Goal: Transaction & Acquisition: Obtain resource

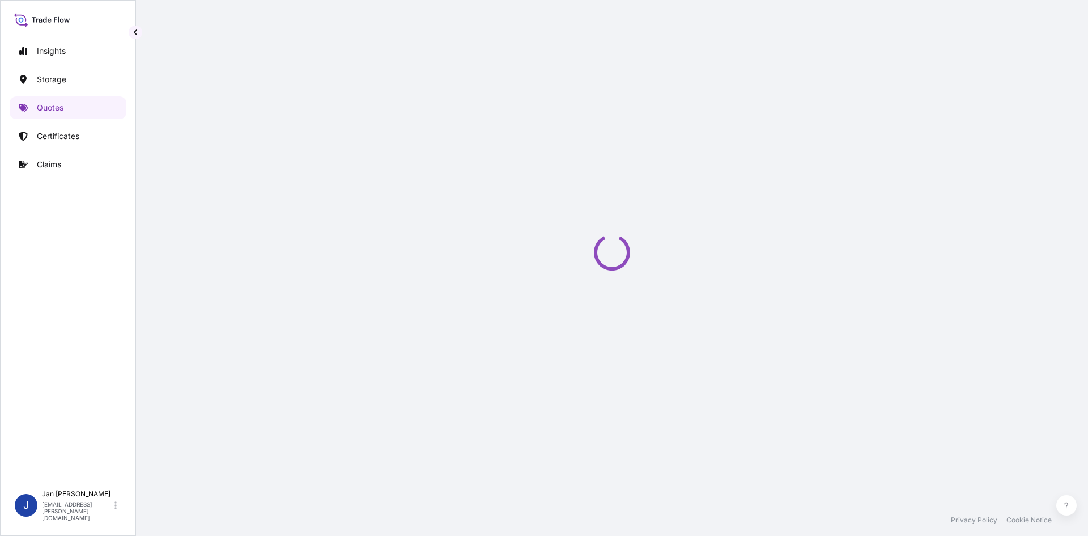
select select "Water"
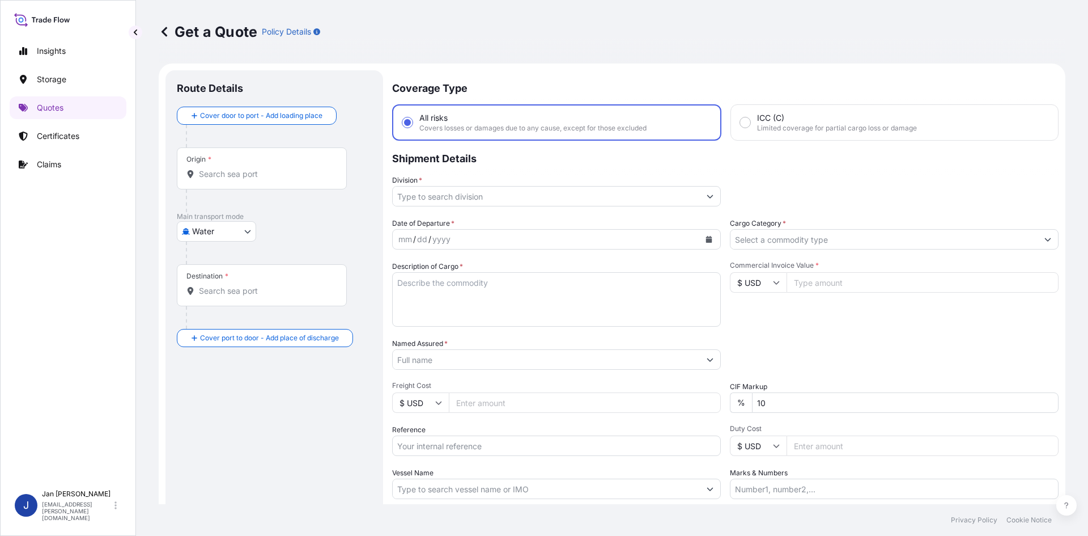
scroll to position [18, 0]
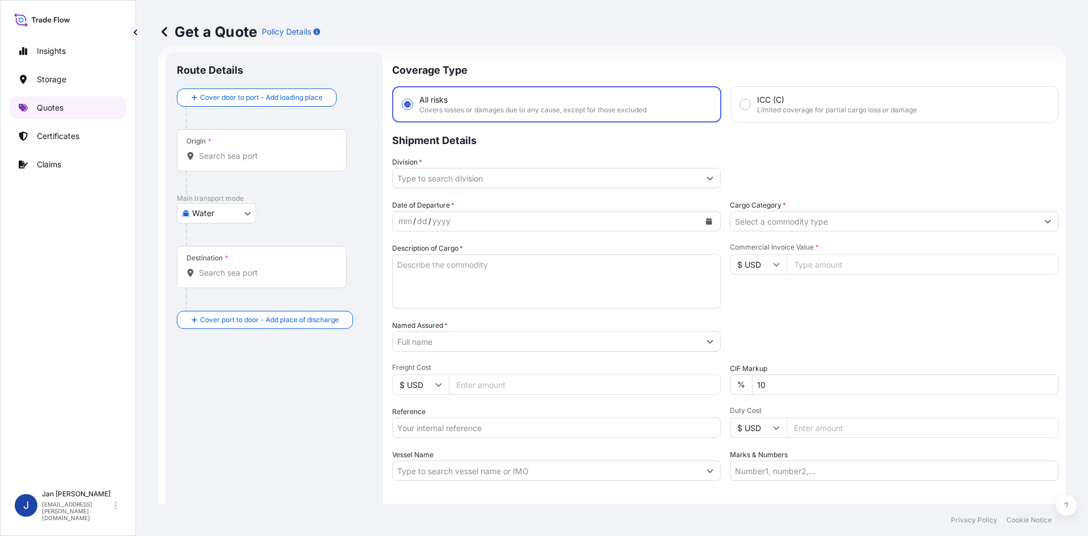
click at [54, 109] on p "Quotes" at bounding box center [50, 107] width 27 height 11
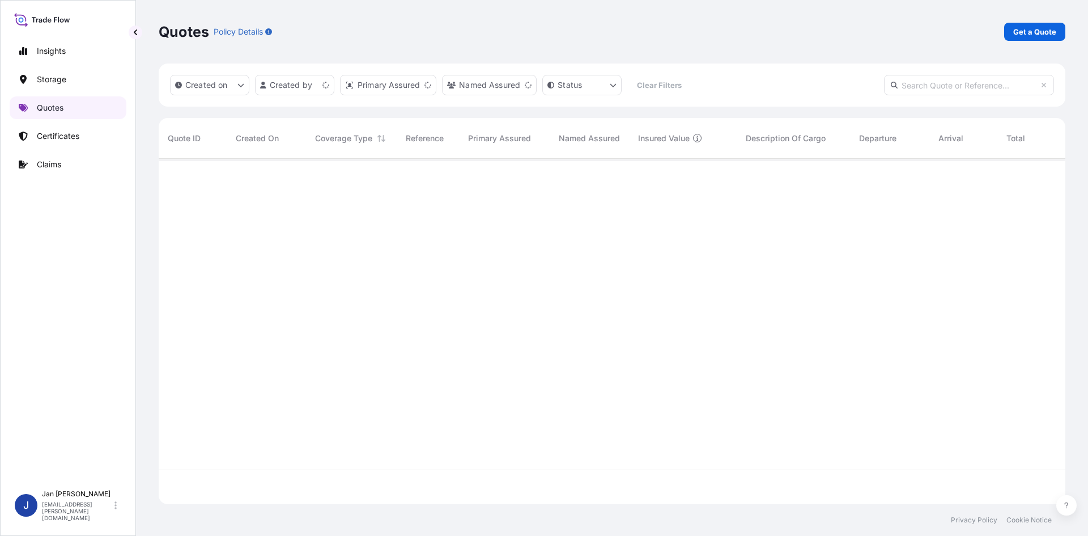
scroll to position [343, 899]
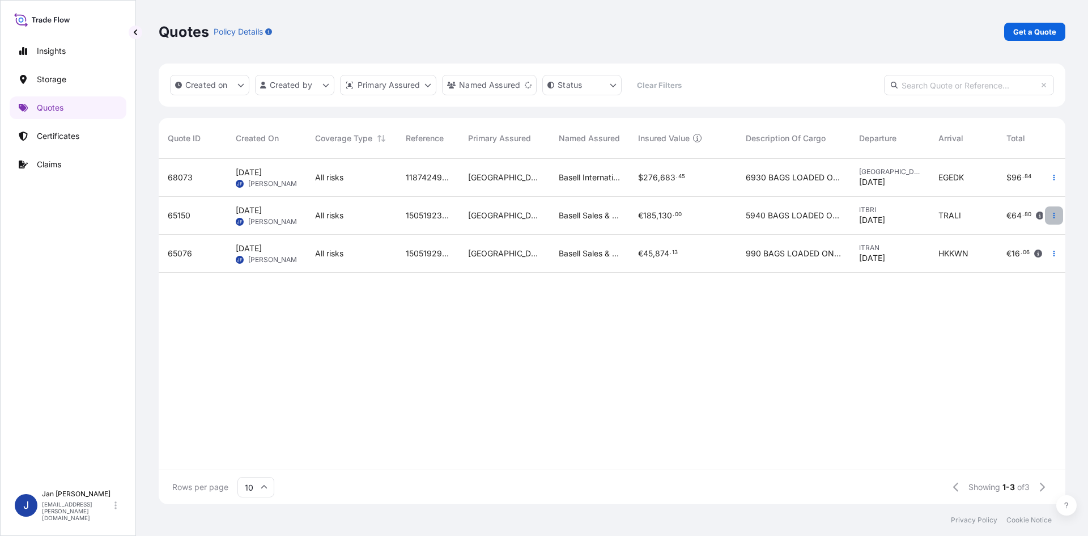
click at [1049, 216] on button "button" at bounding box center [1054, 215] width 18 height 18
click at [999, 238] on p "Duplicate quote" at bounding box center [1008, 237] width 59 height 11
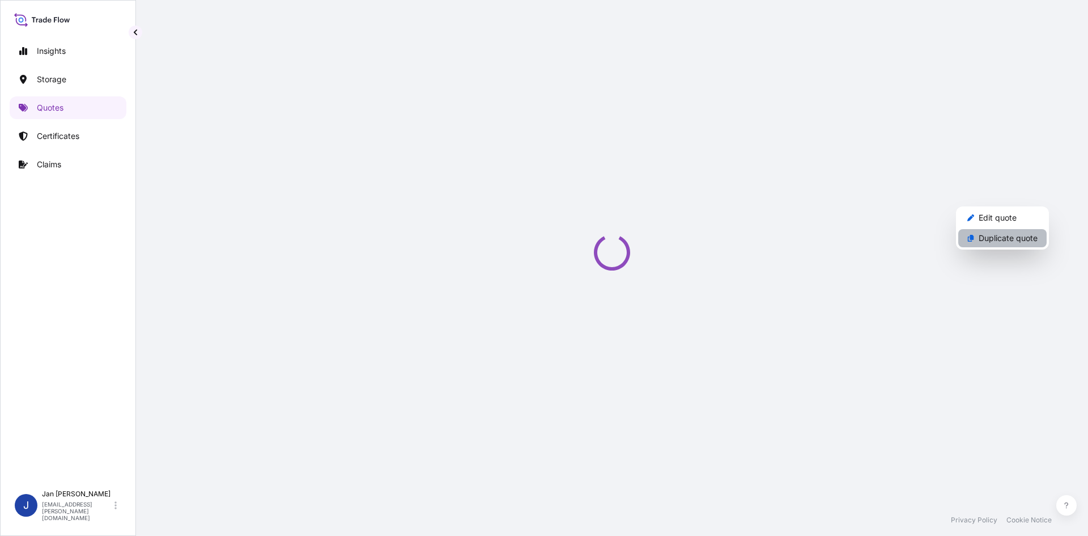
select select "Water"
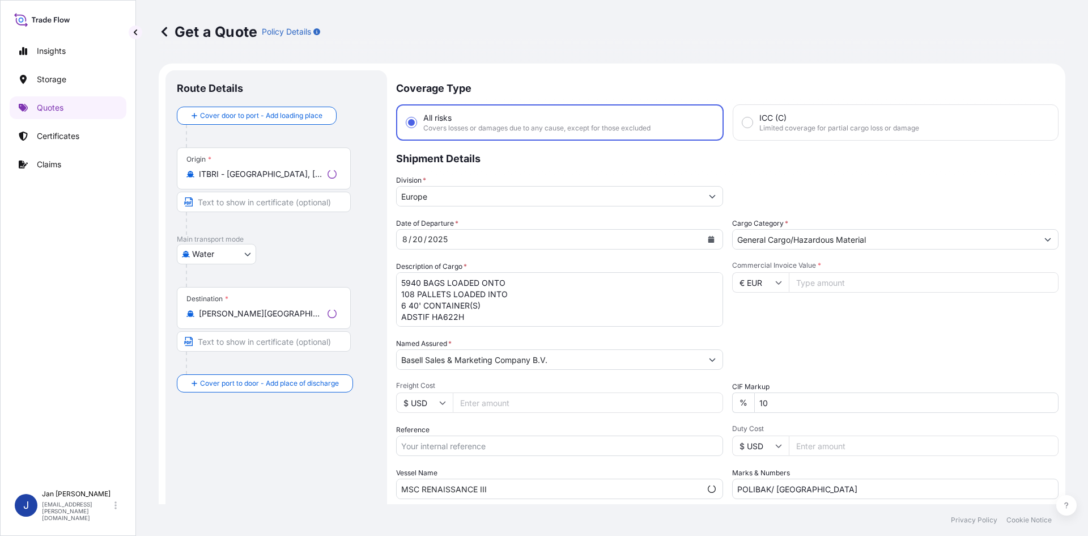
scroll to position [18, 0]
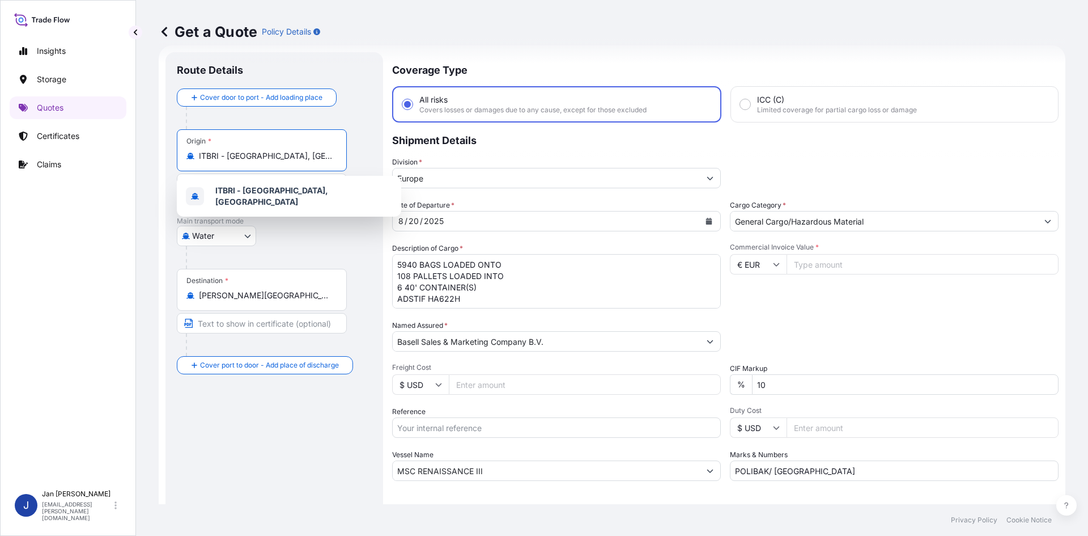
drag, startPoint x: 276, startPoint y: 155, endPoint x: 167, endPoint y: 154, distance: 109.4
click at [167, 154] on div "Route Details Cover door to port - Add loading place Place of loading Road / [G…" at bounding box center [275, 308] width 218 height 513
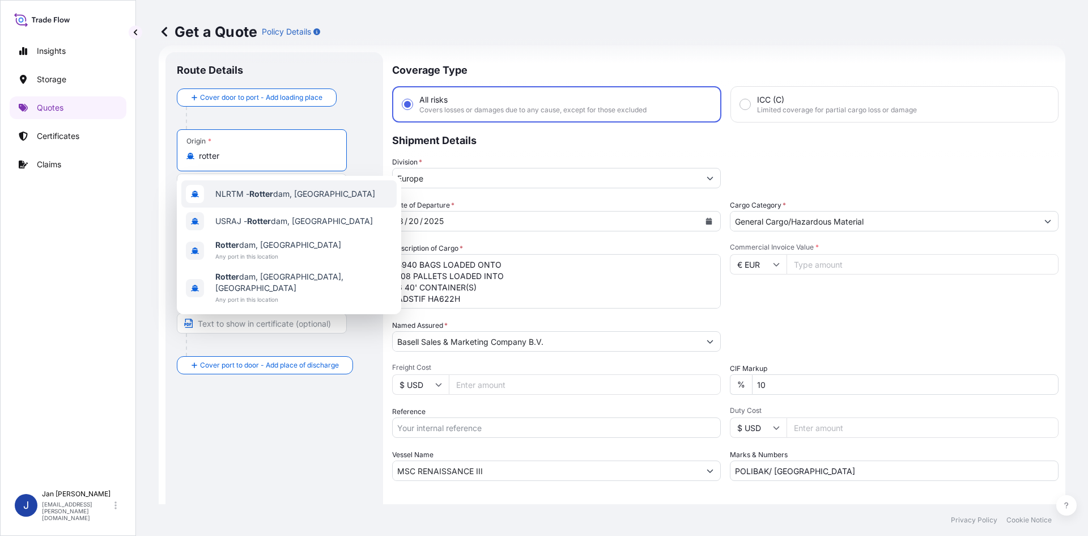
click at [342, 200] on div "NLRTM - [PERSON_NAME][GEOGRAPHIC_DATA], [GEOGRAPHIC_DATA]" at bounding box center [288, 193] width 215 height 27
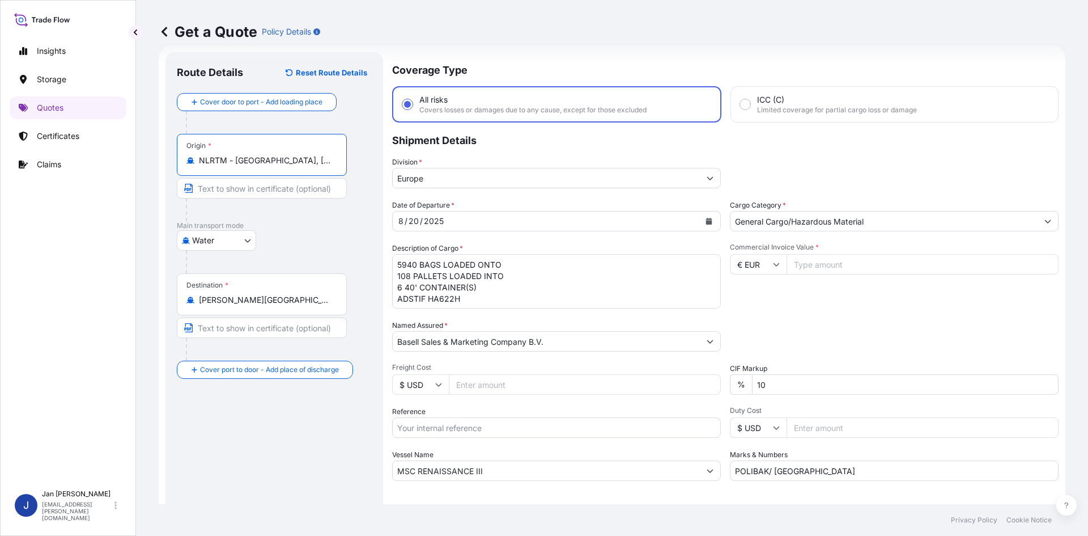
type input "NLRTM - [GEOGRAPHIC_DATA], [GEOGRAPHIC_DATA]"
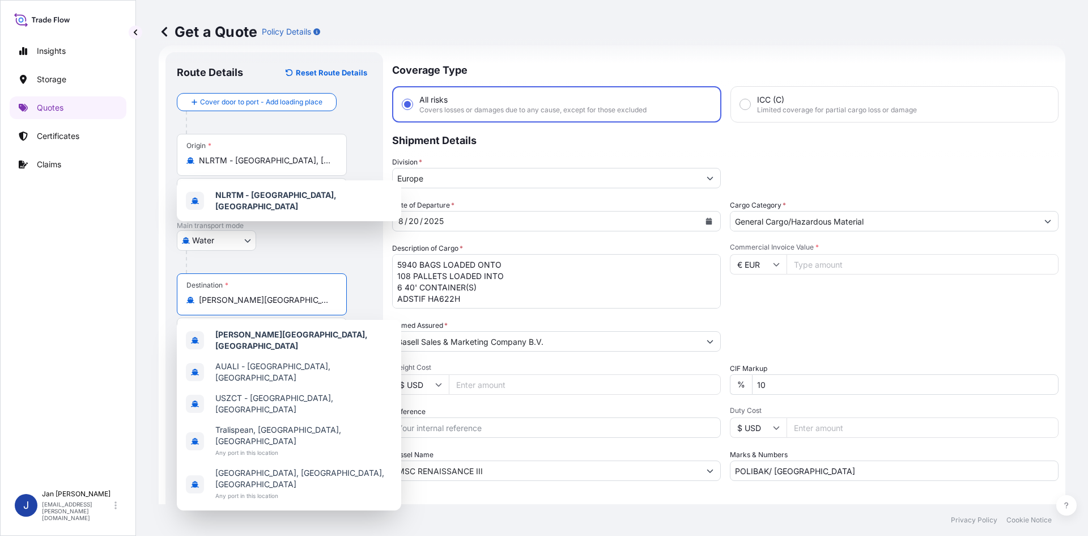
drag, startPoint x: 239, startPoint y: 300, endPoint x: -69, endPoint y: 282, distance: 308.4
click at [0, 282] on html "4 options available. 1 option available. 5 options available. Insights Storage …" at bounding box center [544, 268] width 1088 height 536
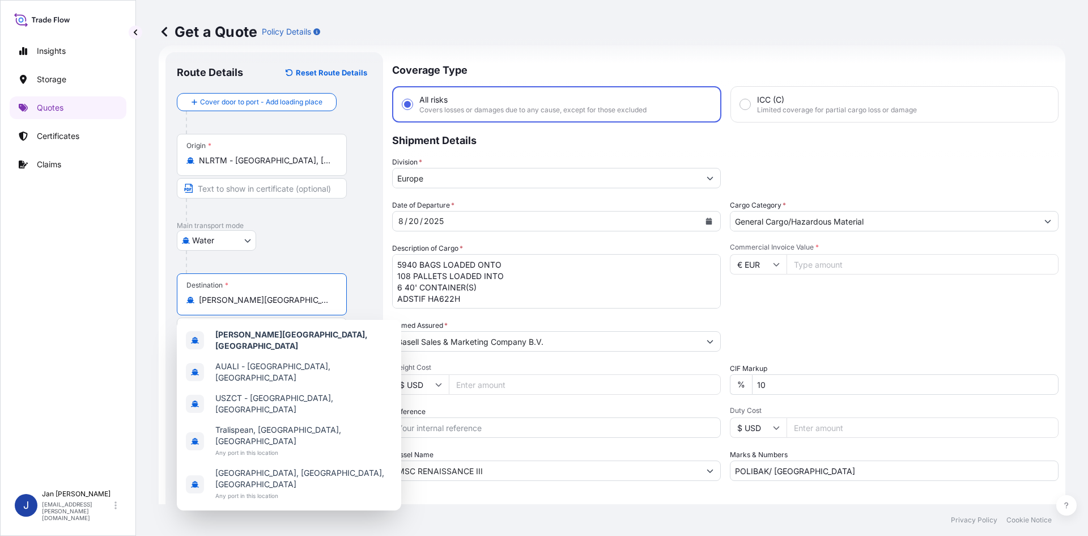
paste input "[GEOGRAPHIC_DATA]"
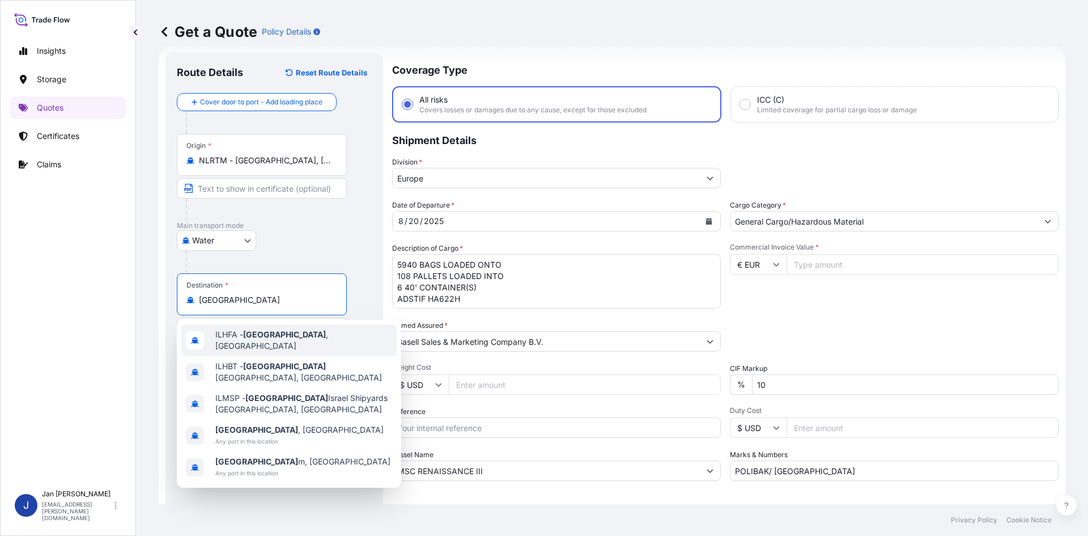
click at [325, 340] on div "ILHFA - [GEOGRAPHIC_DATA] , [GEOGRAPHIC_DATA]" at bounding box center [288, 340] width 215 height 32
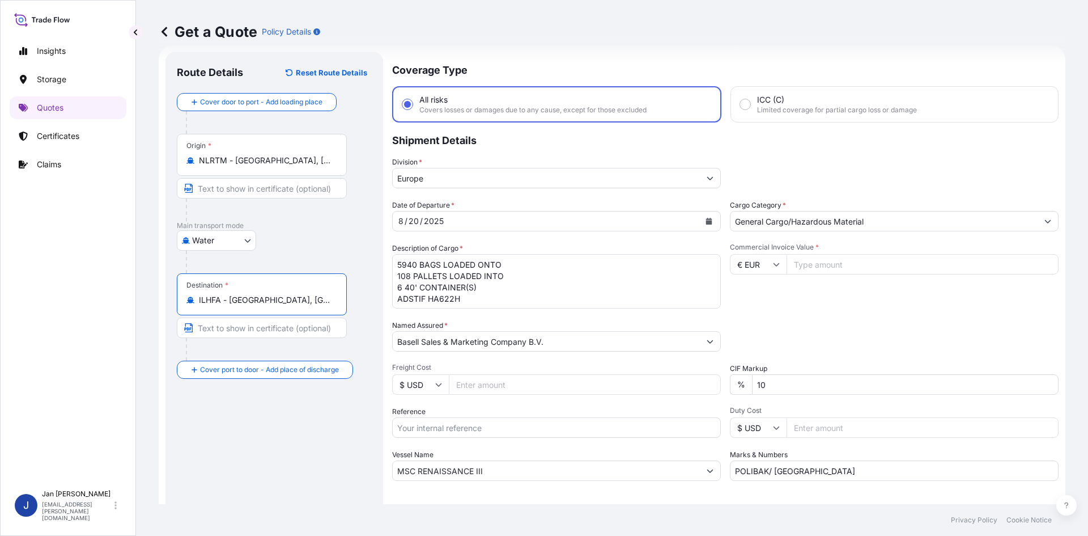
type input "ILHFA - [GEOGRAPHIC_DATA], [GEOGRAPHIC_DATA]"
click at [710, 221] on button "Calendar" at bounding box center [709, 221] width 18 height 18
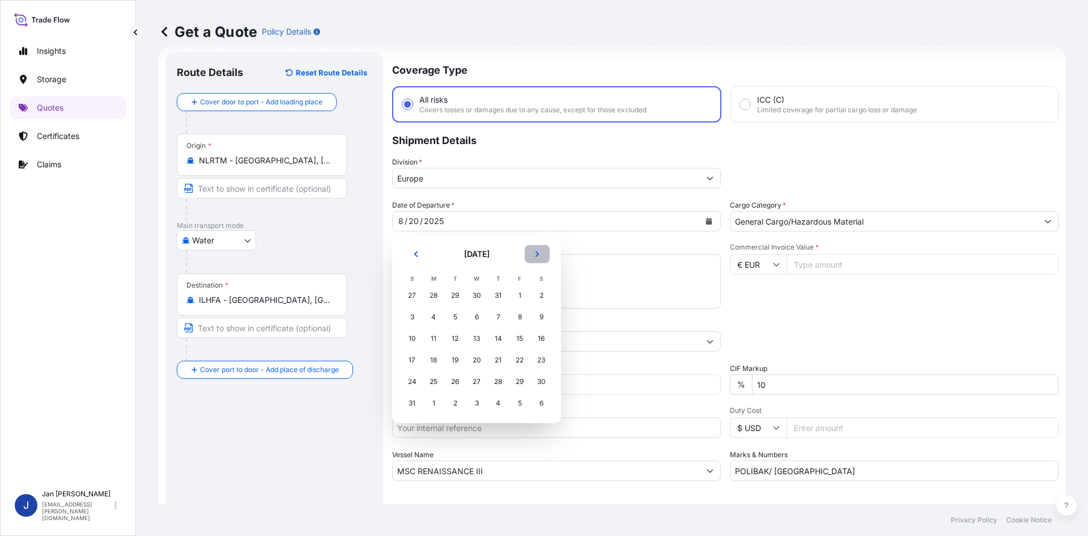
click at [536, 254] on icon "Next" at bounding box center [537, 254] width 7 height 7
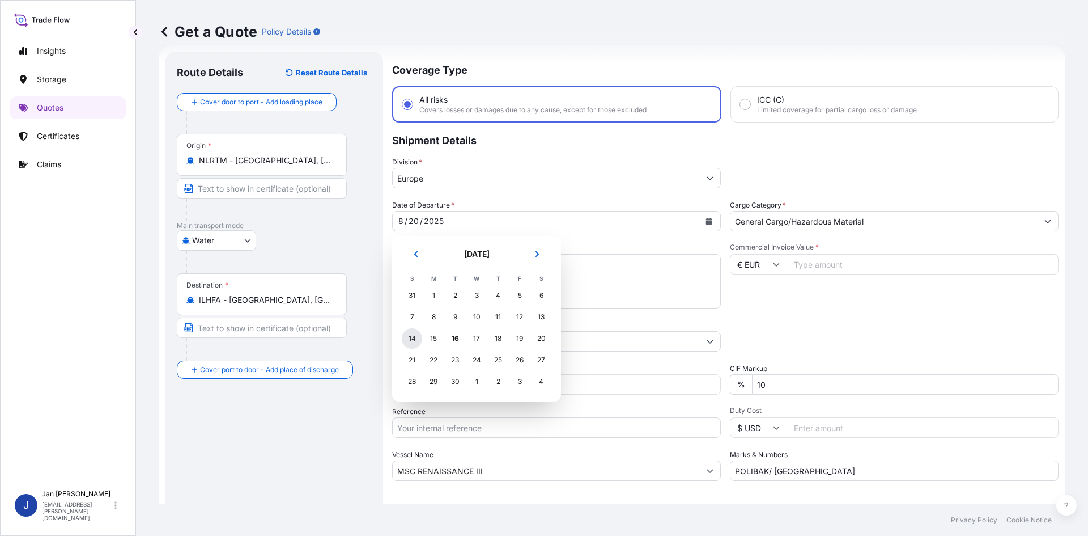
click at [409, 342] on div "14" at bounding box center [412, 338] width 20 height 20
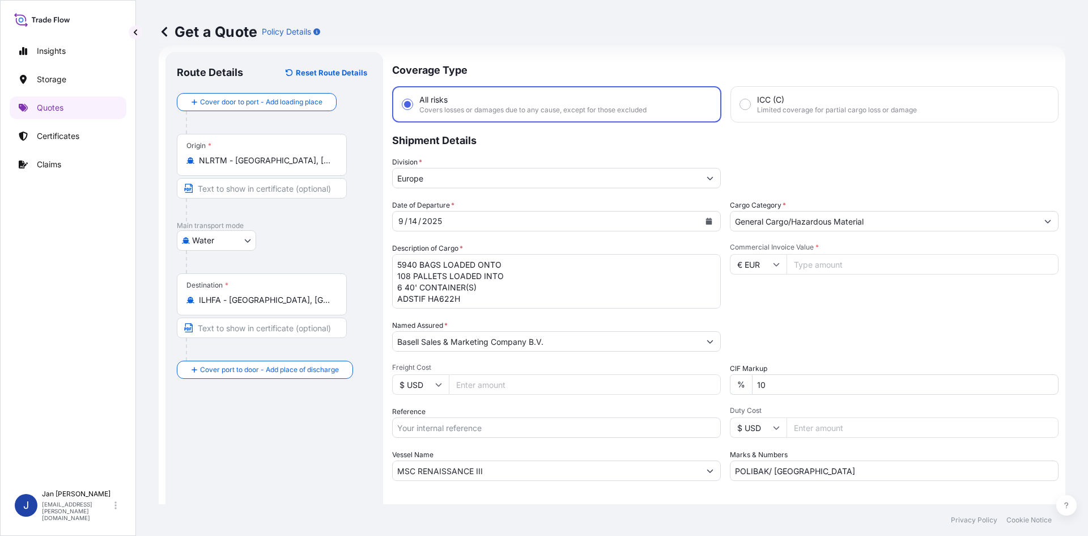
click at [469, 420] on input "Reference" at bounding box center [556, 427] width 329 height 20
paste input "1187436923"
type input "1187436923"
drag, startPoint x: 494, startPoint y: 468, endPoint x: 258, endPoint y: 468, distance: 235.8
click at [262, 468] on form "Route Details Reset Route Details Cover door to port - Add loading place Place …" at bounding box center [612, 308] width 907 height 527
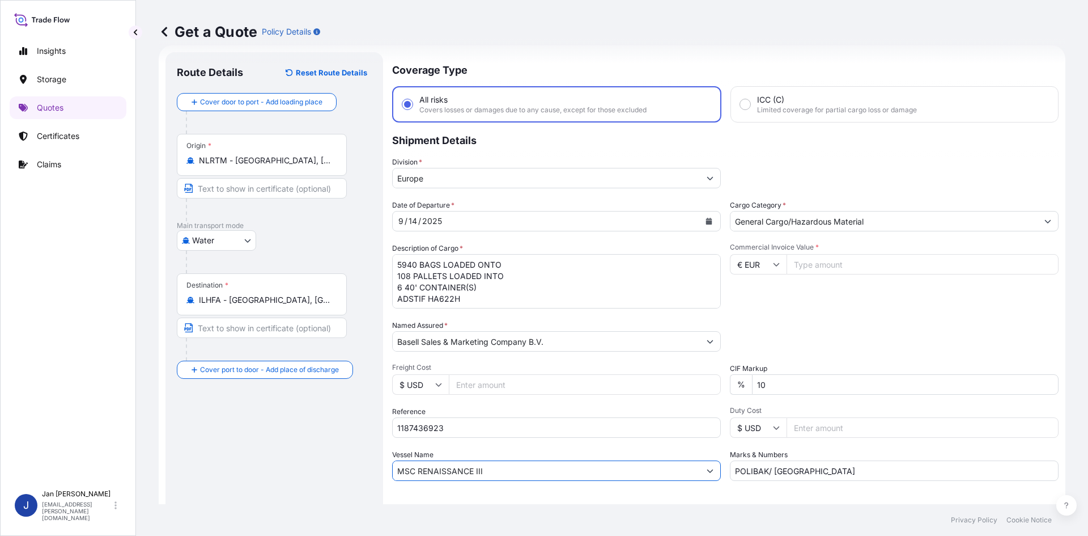
paste input "[PERSON_NAME]"
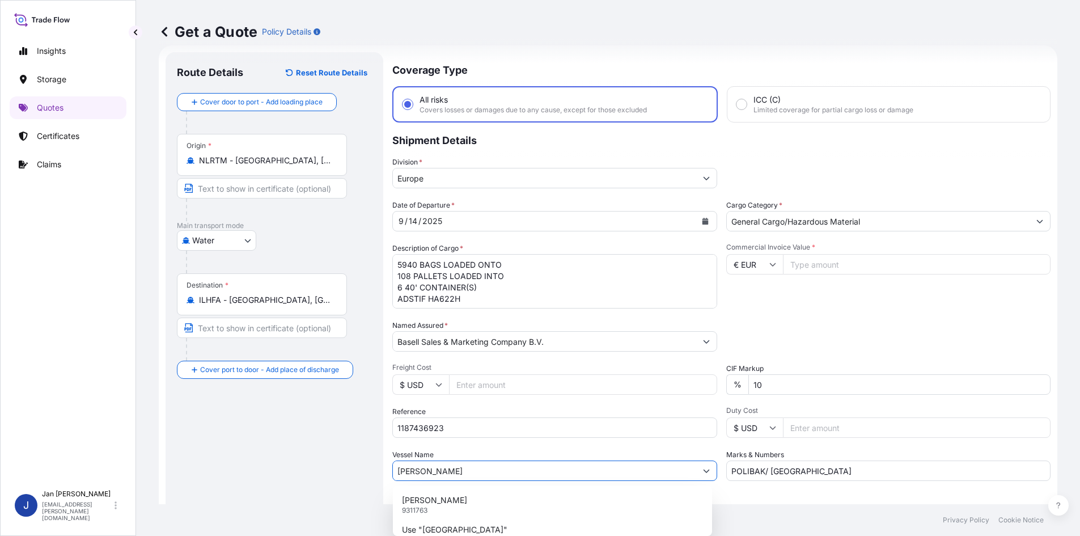
type input "[PERSON_NAME]"
click at [336, 400] on div "Route Details Reset Route Details Cover door to port - Add loading place Place …" at bounding box center [274, 308] width 195 height 490
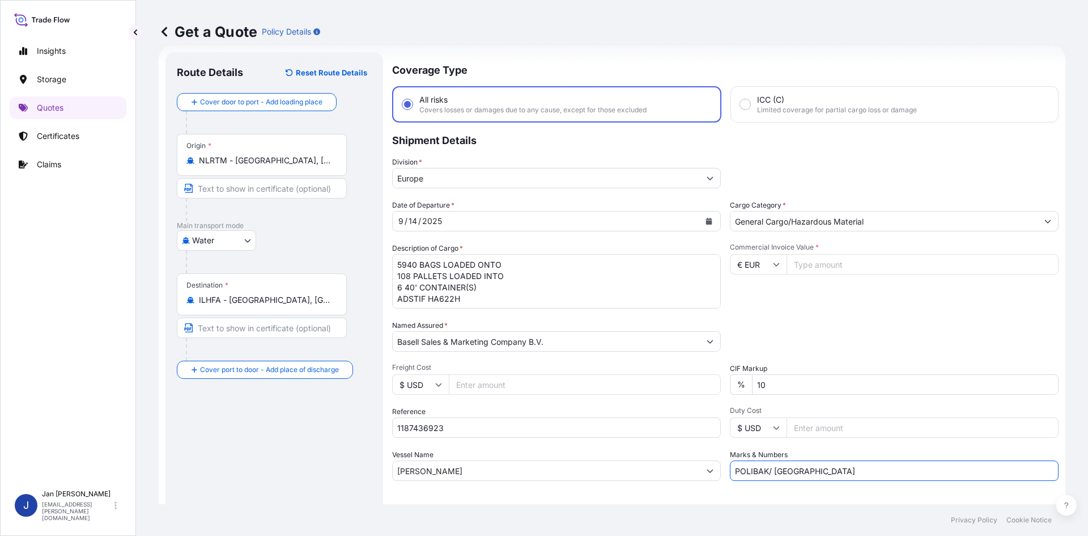
drag, startPoint x: 710, startPoint y: 470, endPoint x: 694, endPoint y: 471, distance: 15.9
click at [693, 472] on div "Date of Departure * [DATE] Cargo Category * General Cargo/Hazardous Material De…" at bounding box center [725, 340] width 667 height 281
click at [892, 258] on input "Commercial Invoice Value *" at bounding box center [923, 264] width 272 height 20
type input "61503.80"
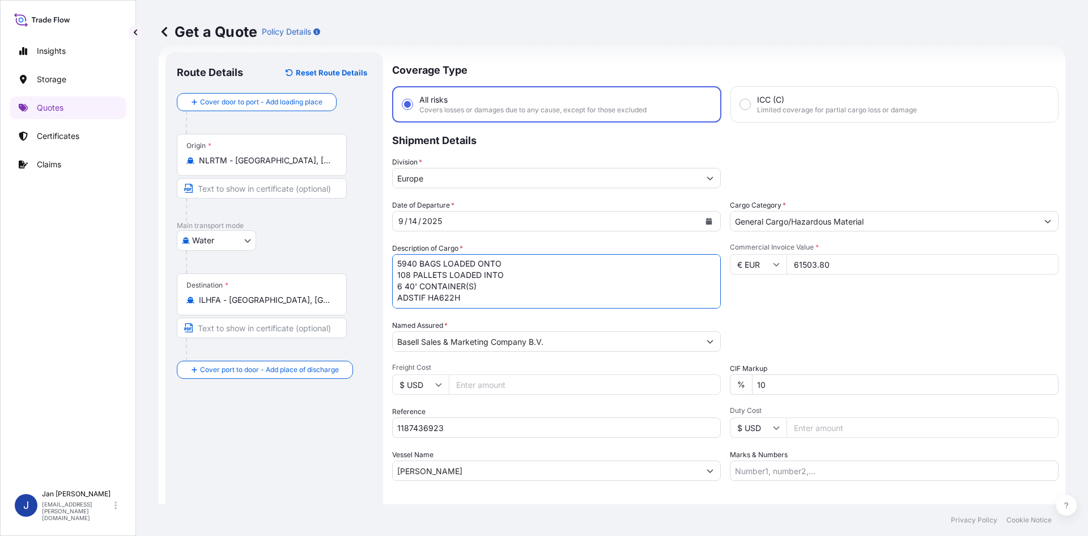
drag, startPoint x: 396, startPoint y: 265, endPoint x: 532, endPoint y: 337, distance: 154.2
click at [532, 337] on div "Date of Departure * [DATE] Cargo Category * General Cargo/Hazardous Material De…" at bounding box center [725, 340] width 667 height 281
paste textarea "BULK UNPACKED LOADED INTO 2 20' DRY VAN HOSTALEN PP H1022 12"
click at [397, 264] on textarea "5940 BAGS LOADED ONTO 108 PALLETS LOADED INTO 6 40' CONTAINER(S) ADSTIF HA622H" at bounding box center [556, 281] width 329 height 54
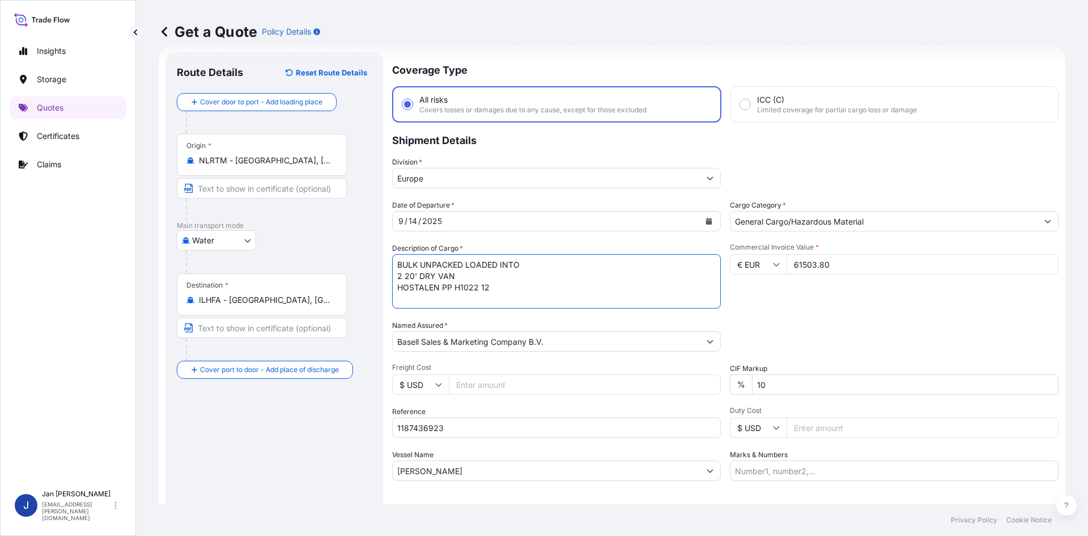
paste textarea "2"
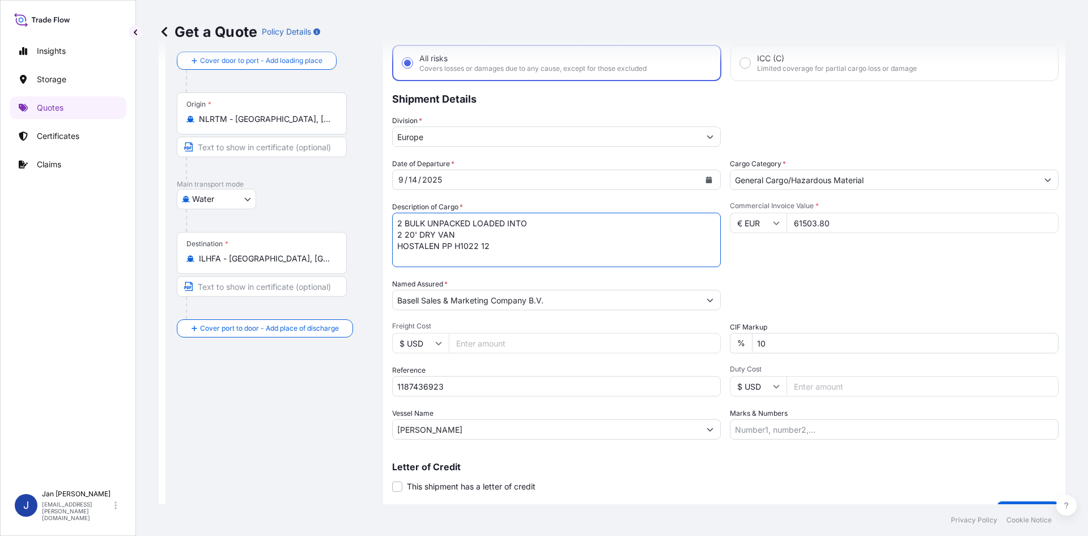
scroll to position [86, 0]
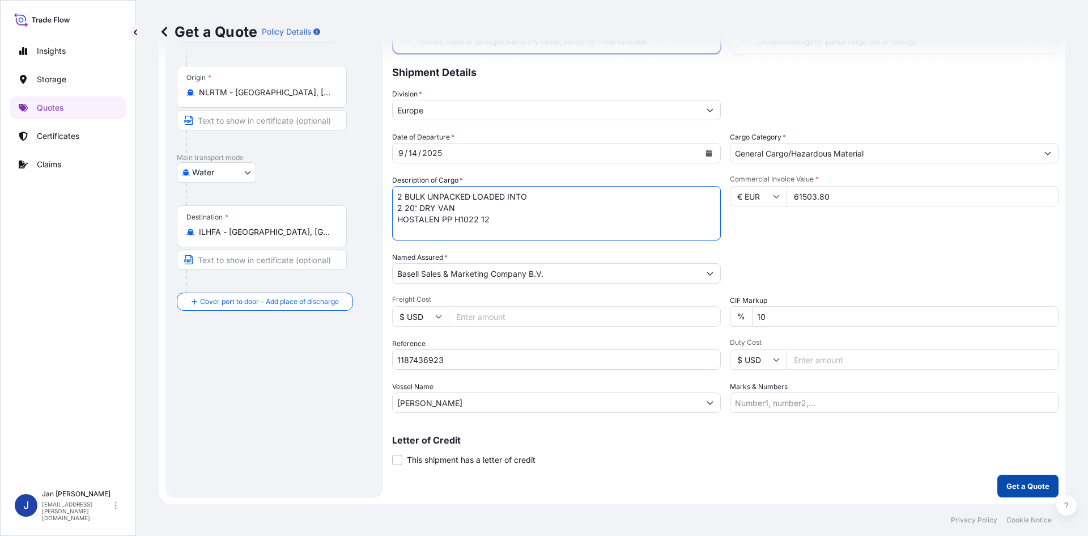
type textarea "2 BULK UNPACKED LOADED INTO 2 20' DRY VAN HOSTALEN PP H1022 12"
click at [1022, 489] on p "Get a Quote" at bounding box center [1028, 485] width 43 height 11
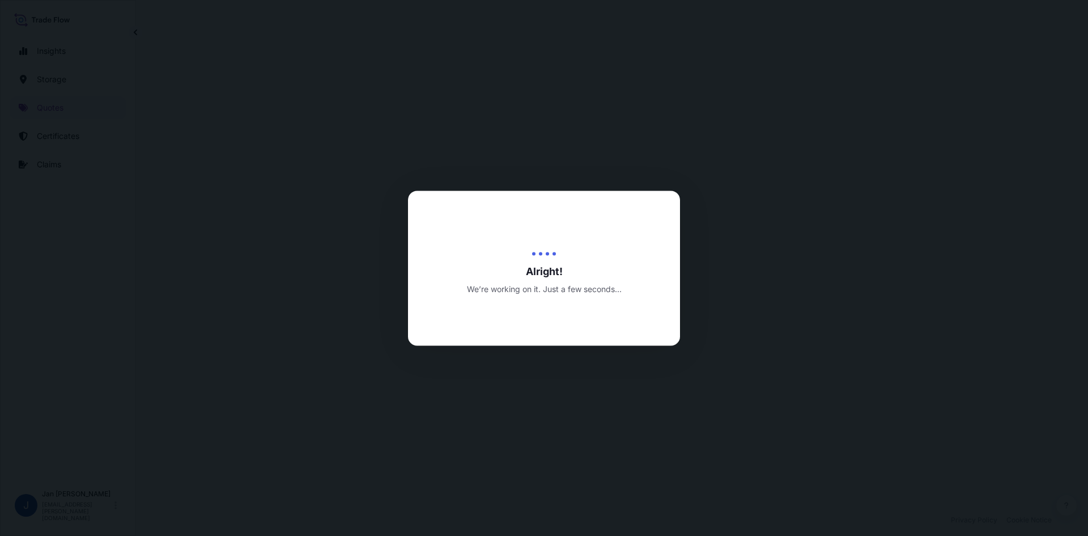
select select "Water"
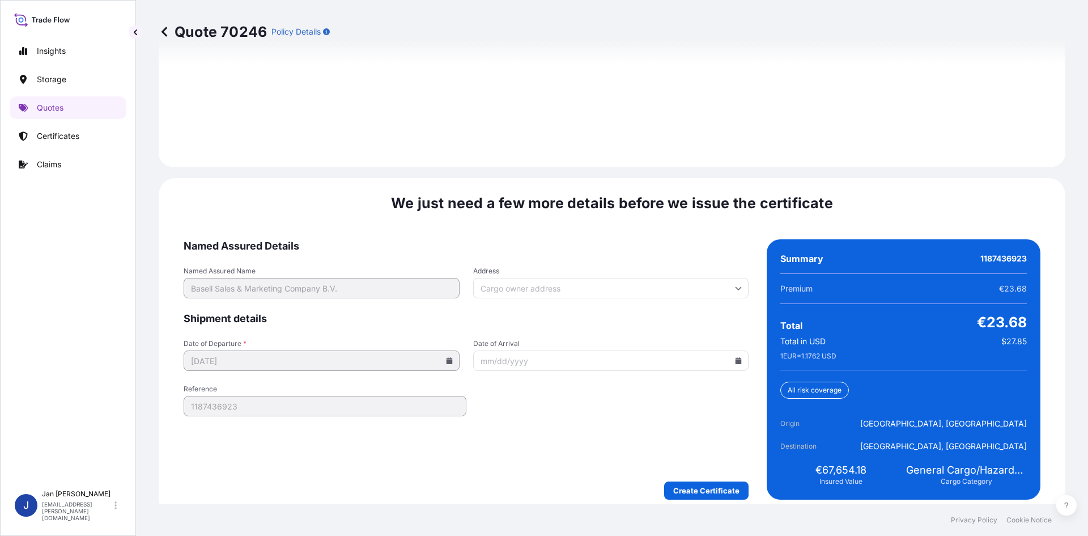
scroll to position [1626, 0]
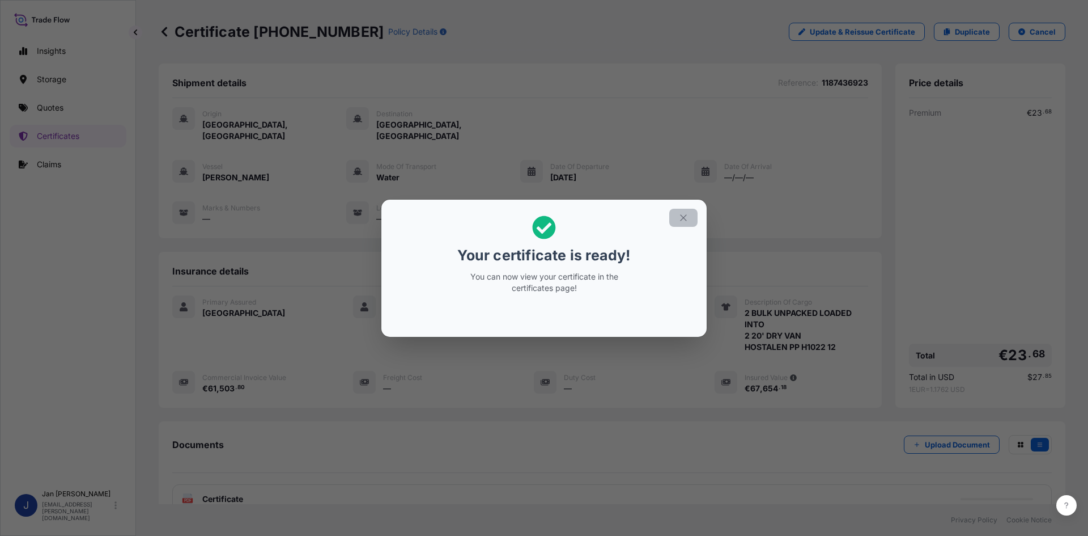
click at [690, 219] on button "button" at bounding box center [684, 218] width 28 height 18
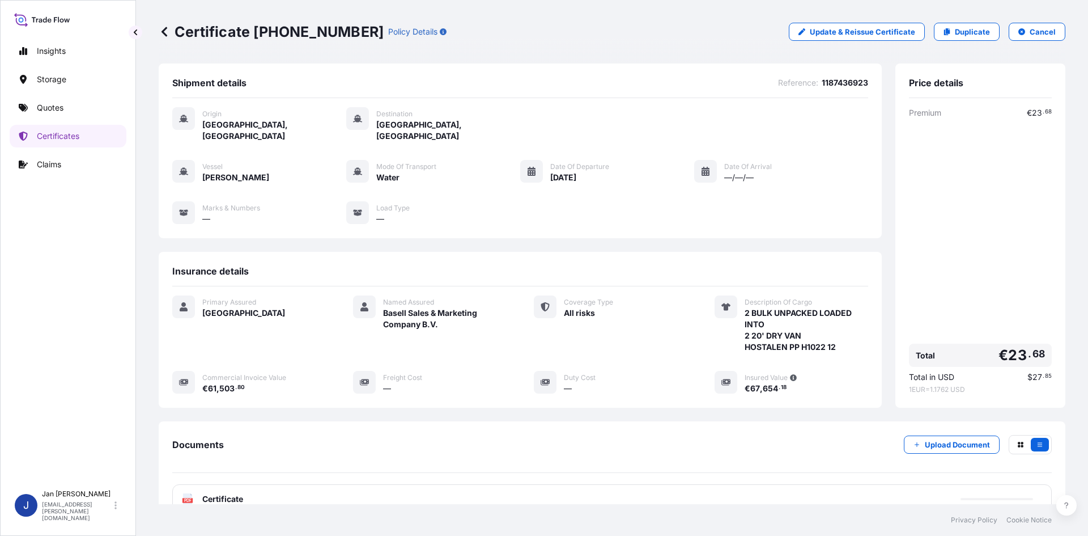
scroll to position [83, 0]
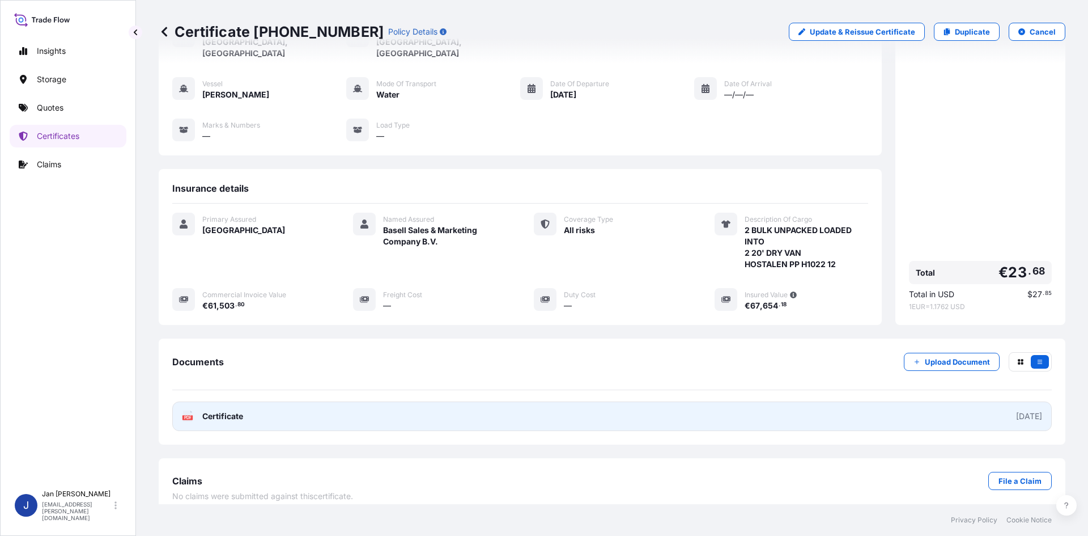
click at [501, 414] on link "PDF Certificate [DATE]" at bounding box center [612, 415] width 880 height 29
